Goal: Task Accomplishment & Management: Use online tool/utility

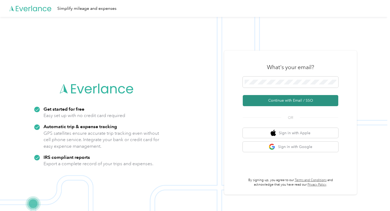
click at [277, 100] on button "Continue with Email / SSO" at bounding box center [290, 100] width 95 height 11
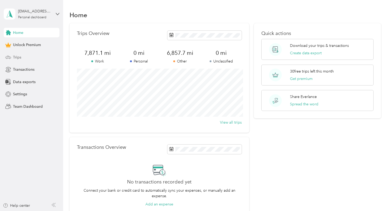
click at [40, 55] on div "Trips" at bounding box center [32, 58] width 56 height 10
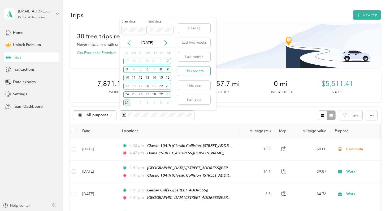
click at [199, 73] on button "This month" at bounding box center [194, 71] width 32 height 9
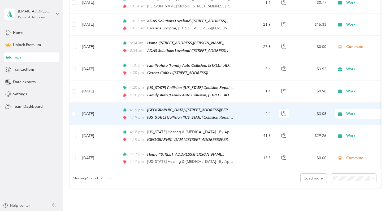
scroll to position [526, 0]
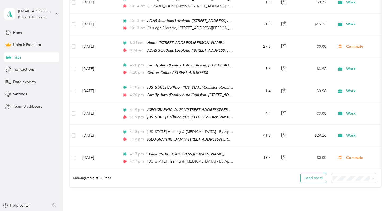
click at [309, 176] on button "Load more" at bounding box center [314, 178] width 26 height 9
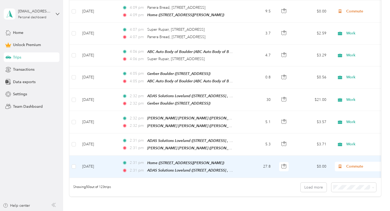
scroll to position [1082, 0]
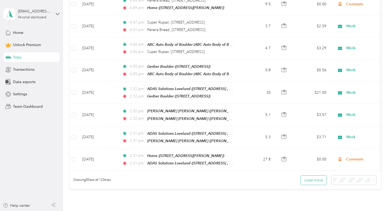
click at [312, 176] on button "Load more" at bounding box center [314, 180] width 26 height 9
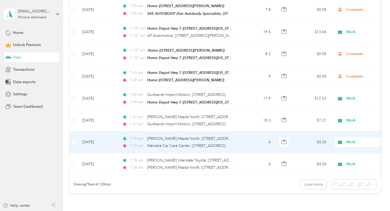
scroll to position [1656, 0]
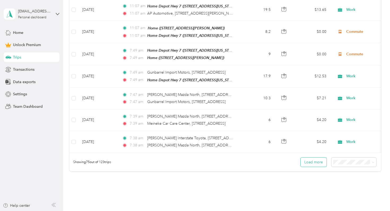
click at [316, 158] on button "Load more" at bounding box center [314, 162] width 26 height 9
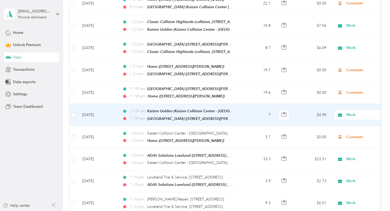
scroll to position [2158, 0]
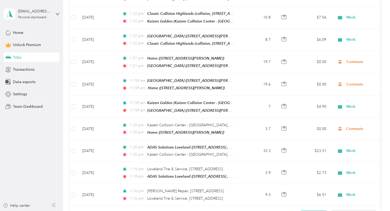
click at [309, 211] on button "Load more" at bounding box center [314, 215] width 26 height 9
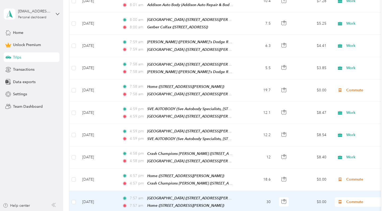
scroll to position [2667, 0]
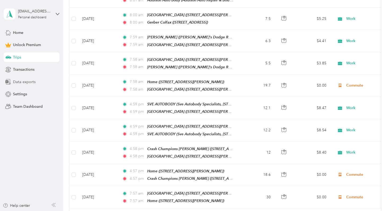
click at [41, 80] on div "Data exports" at bounding box center [32, 82] width 56 height 10
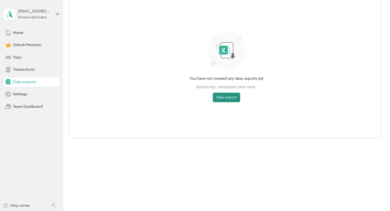
click at [225, 97] on button "New export" at bounding box center [226, 98] width 27 height 10
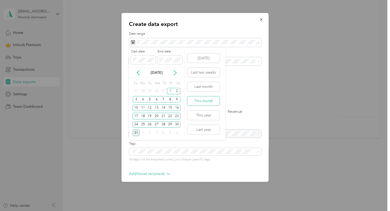
click at [209, 100] on button "This month" at bounding box center [203, 101] width 32 height 9
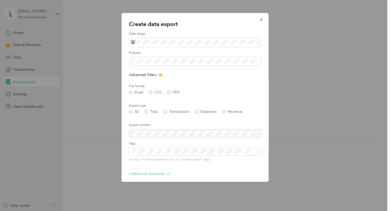
scroll to position [24, 0]
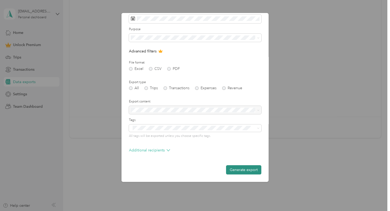
click at [238, 167] on button "Generate export" at bounding box center [243, 170] width 35 height 9
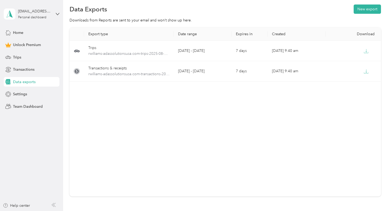
scroll to position [0, 0]
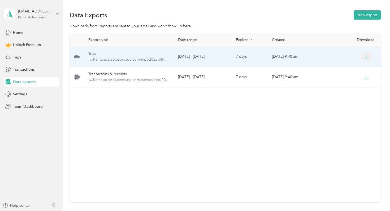
click at [365, 59] on icon "button" at bounding box center [366, 57] width 5 height 5
